Goal: Task Accomplishment & Management: Complete application form

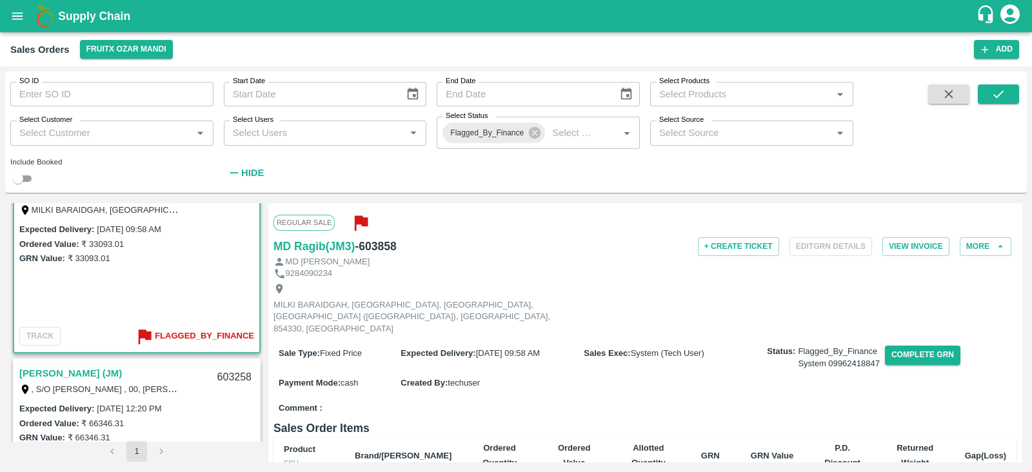
scroll to position [27, 0]
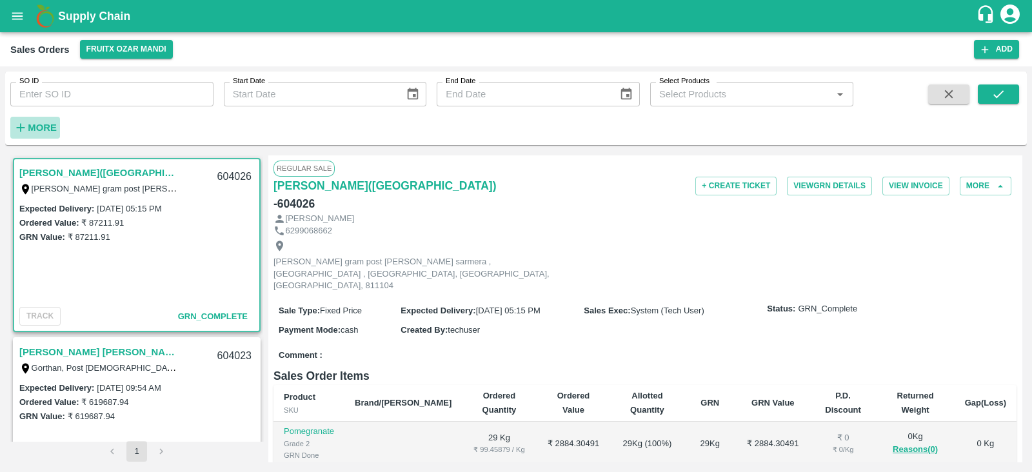
click at [52, 124] on strong "More" at bounding box center [42, 128] width 29 height 10
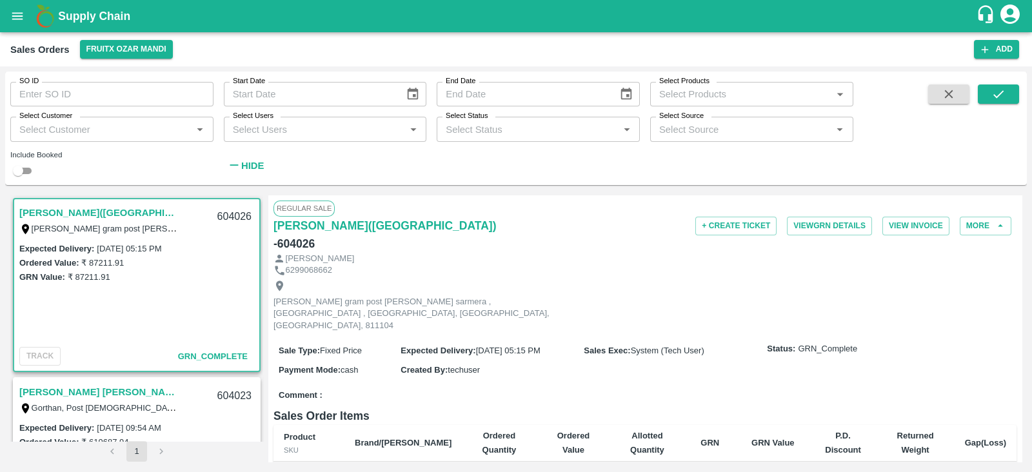
click at [377, 128] on input "Select Users" at bounding box center [315, 129] width 174 height 17
click at [174, 131] on input "Select Customer" at bounding box center [101, 129] width 174 height 17
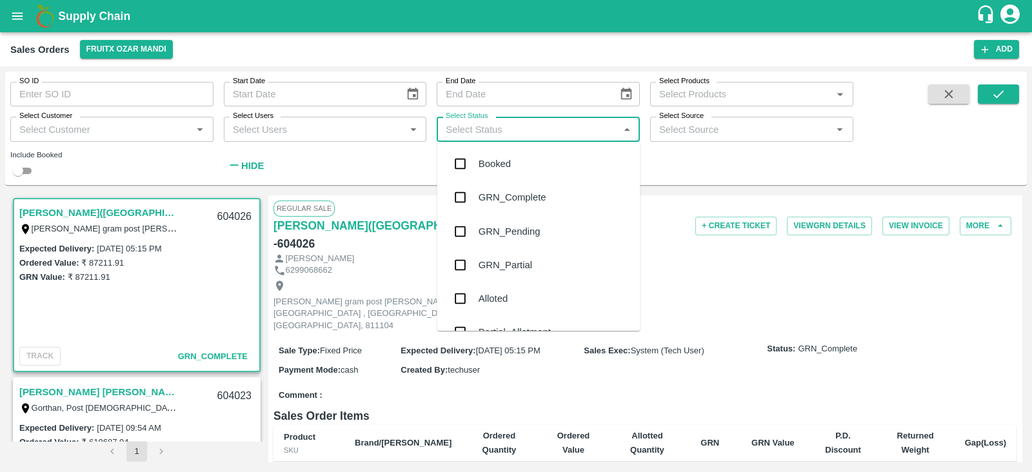
click at [490, 133] on input "Select Status" at bounding box center [527, 129] width 174 height 17
type input "g"
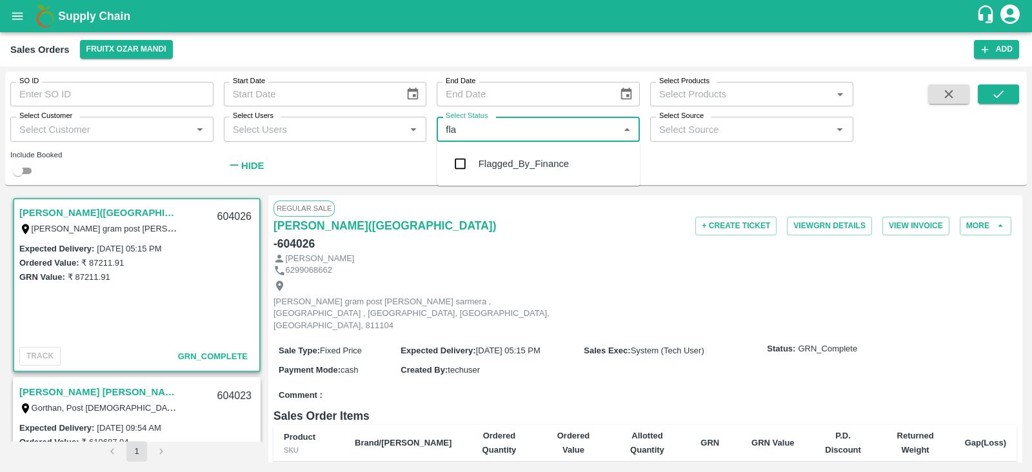
type input "flag"
click at [461, 164] on input "checkbox" at bounding box center [461, 164] width 26 height 26
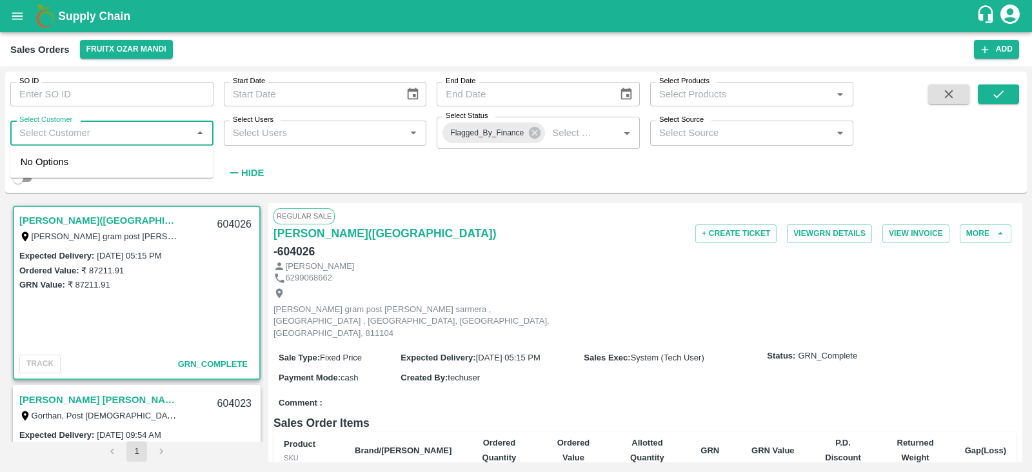
click at [129, 140] on input "Select Customer" at bounding box center [101, 132] width 174 height 17
type input "y"
click at [988, 95] on button "submit" at bounding box center [998, 93] width 41 height 19
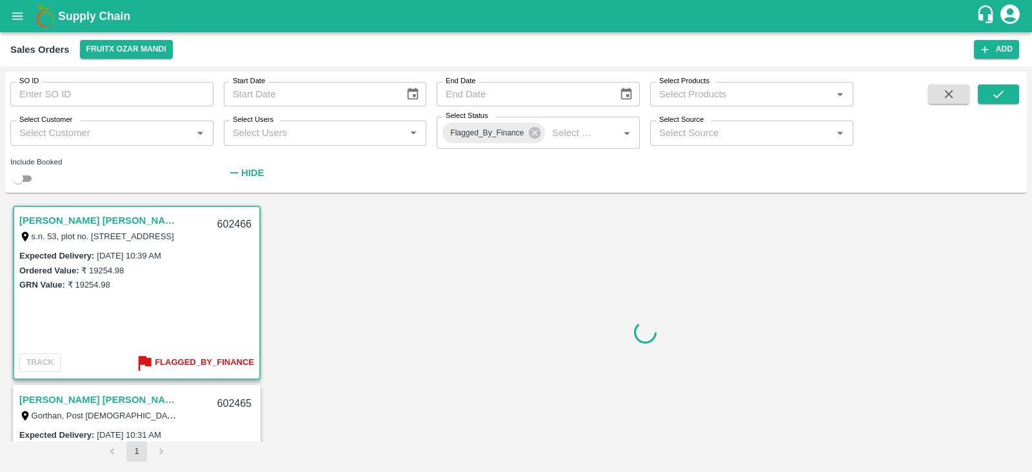
scroll to position [3, 0]
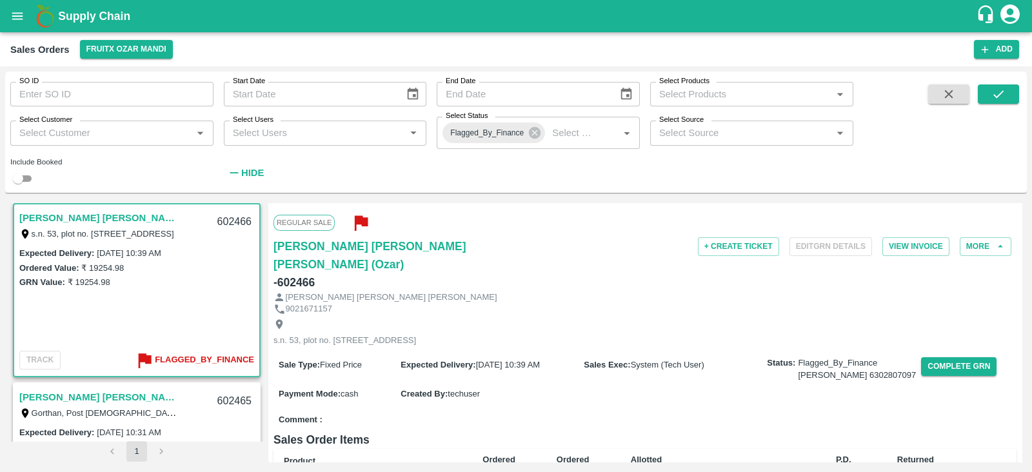
click at [182, 288] on div "GRN Value: ₹ 19254.98" at bounding box center [136, 282] width 235 height 14
click at [155, 216] on link "[PERSON_NAME] [PERSON_NAME] [PERSON_NAME] (Ozar)" at bounding box center [99, 218] width 161 height 17
click at [921, 376] on button "Complete GRN" at bounding box center [958, 366] width 75 height 19
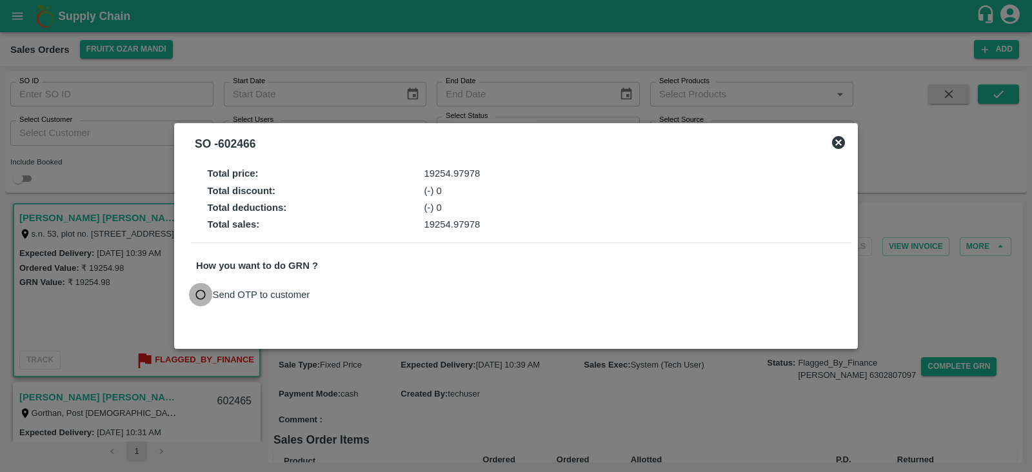
click at [207, 291] on input "Send OTP to customer" at bounding box center [201, 295] width 24 height 24
radio input "true"
click at [344, 296] on button "Send OTP" at bounding box center [346, 294] width 53 height 19
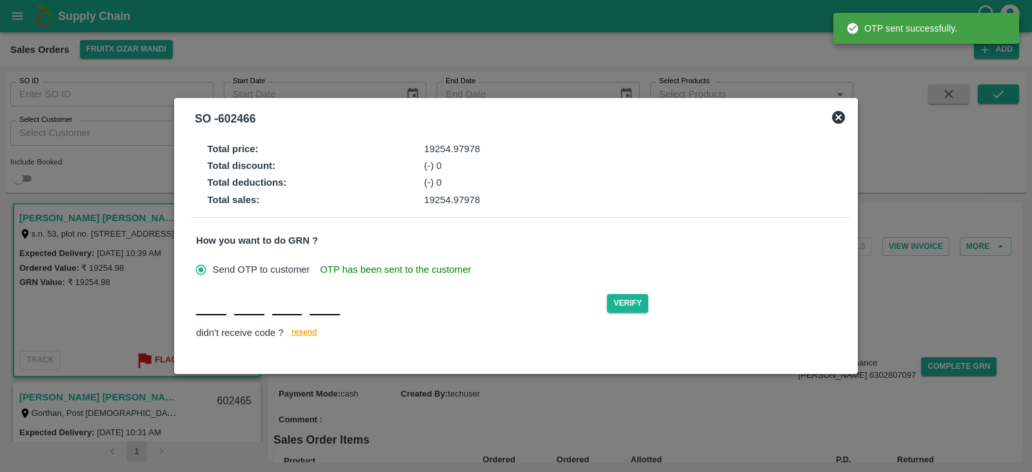
click at [212, 316] on div "Verify didn't receive code ? [GEOGRAPHIC_DATA]" at bounding box center [521, 317] width 650 height 50
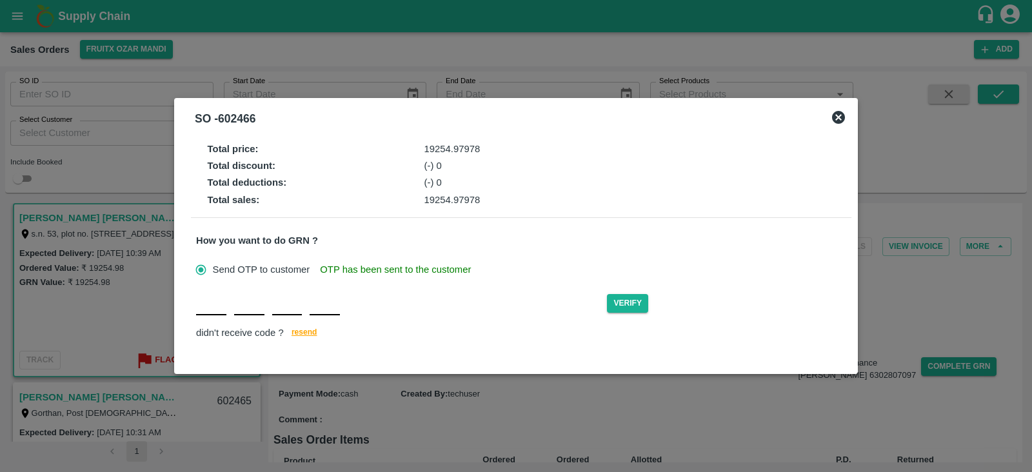
type input "N"
type input "D"
type input "F"
type input "K"
click at [616, 300] on button "Verify" at bounding box center [627, 303] width 41 height 19
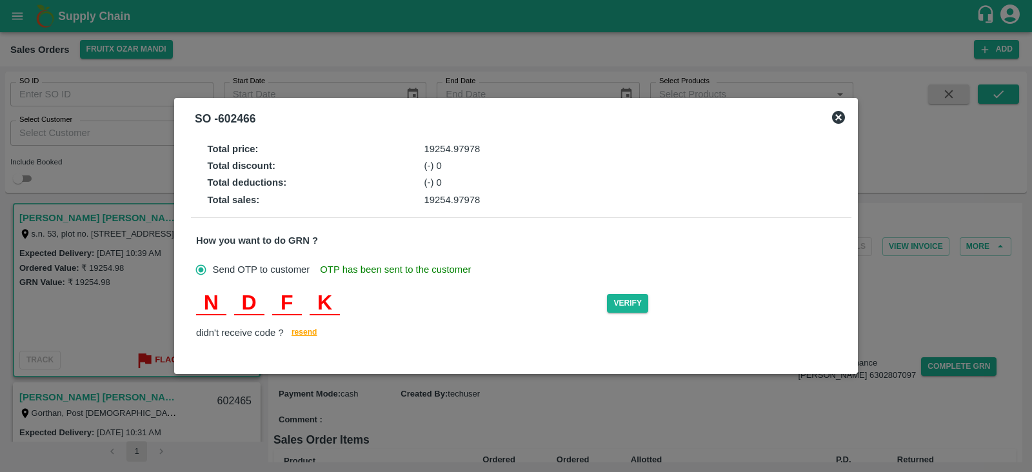
click at [222, 300] on input "N" at bounding box center [211, 303] width 30 height 23
click at [258, 307] on input "D" at bounding box center [249, 303] width 30 height 23
click at [292, 308] on input "F" at bounding box center [287, 303] width 30 height 23
click at [335, 302] on input "K" at bounding box center [325, 303] width 30 height 23
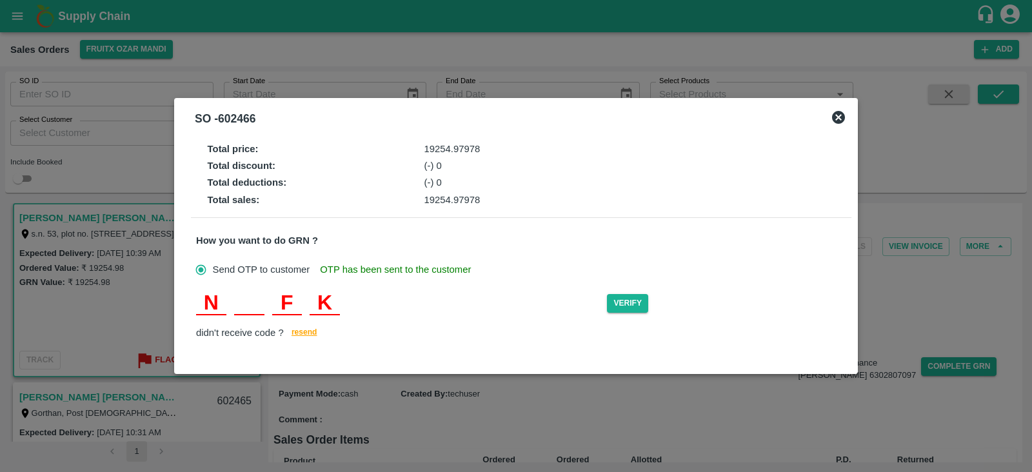
type input "D"
click at [241, 301] on input "text" at bounding box center [249, 303] width 30 height 23
type input "N"
click at [638, 301] on button "Verify" at bounding box center [627, 303] width 41 height 19
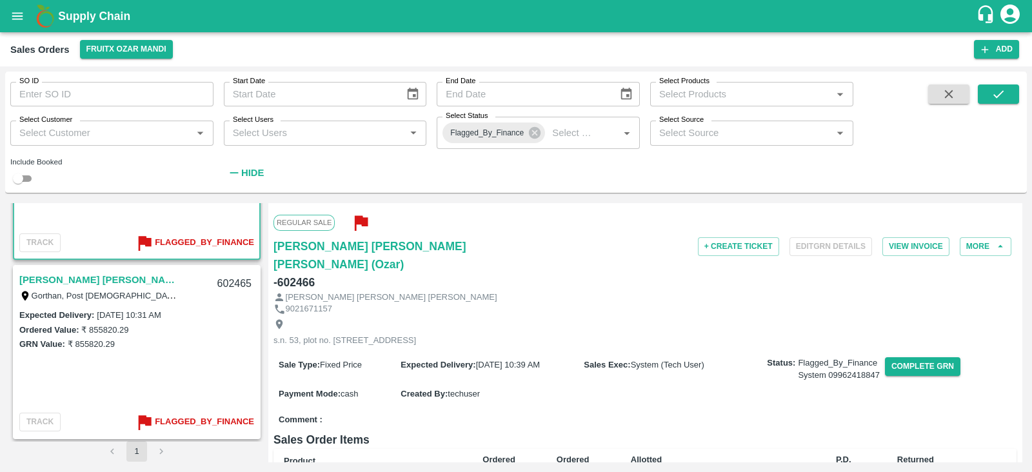
scroll to position [0, 0]
